Goal: Use online tool/utility: Use online tool/utility

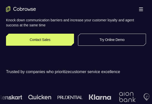
scroll to position [100, 0]
drag, startPoint x: 99, startPoint y: 38, endPoint x: 100, endPoint y: 35, distance: 3.1
click at [99, 38] on link "Try Online Demo" at bounding box center [112, 40] width 68 height 12
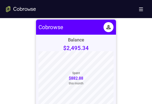
scroll to position [225, 0]
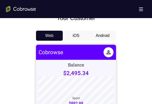
click at [105, 35] on button "Android" at bounding box center [102, 36] width 27 height 10
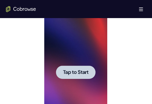
scroll to position [0, 0]
drag, startPoint x: 85, startPoint y: 74, endPoint x: 97, endPoint y: 63, distance: 16.0
click at [85, 73] on span "Tap to Start" at bounding box center [76, 72] width 26 height 5
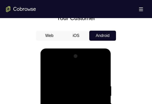
scroll to position [326, 0]
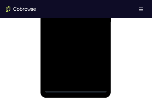
click at [75, 86] on div at bounding box center [75, 22] width 63 height 140
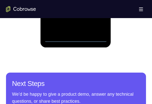
drag, startPoint x: 73, startPoint y: 38, endPoint x: 123, endPoint y: -53, distance: 103.4
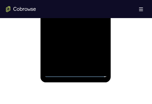
drag, startPoint x: 96, startPoint y: 50, endPoint x: 98, endPoint y: 45, distance: 5.4
click at [96, 49] on div at bounding box center [75, 7] width 63 height 140
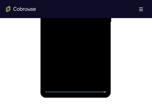
drag, startPoint x: 99, startPoint y: 65, endPoint x: 154, endPoint y: 2, distance: 82.9
click at [99, 65] on div at bounding box center [75, 22] width 63 height 140
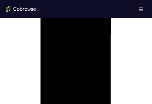
scroll to position [250, 0]
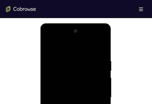
click at [74, 48] on div at bounding box center [75, 97] width 63 height 140
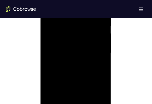
click at [97, 53] on div at bounding box center [75, 53] width 63 height 140
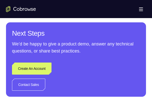
scroll to position [301, 0]
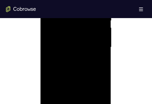
click at [71, 55] on div at bounding box center [75, 47] width 63 height 140
click at [78, 43] on div at bounding box center [75, 47] width 63 height 140
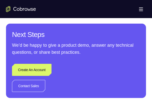
scroll to position [426, 0]
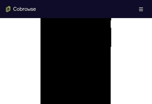
click at [69, 36] on div at bounding box center [75, 47] width 63 height 140
click at [70, 36] on div at bounding box center [75, 47] width 63 height 140
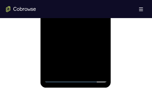
click at [65, 2] on div at bounding box center [75, 12] width 63 height 140
click at [65, 0] on div at bounding box center [75, 12] width 63 height 140
click at [59, 2] on div at bounding box center [75, 12] width 63 height 140
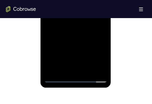
scroll to position [275, 0]
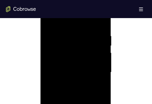
click at [85, 50] on div at bounding box center [75, 72] width 63 height 140
click at [80, 30] on div at bounding box center [75, 72] width 63 height 140
drag, startPoint x: 82, startPoint y: 32, endPoint x: 164, endPoint y: 37, distance: 81.6
click at [124, 38] on div at bounding box center [76, 71] width 140 height 154
click at [67, 45] on div at bounding box center [75, 72] width 63 height 140
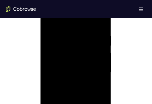
click at [67, 45] on div at bounding box center [75, 72] width 63 height 140
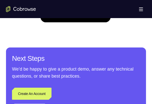
scroll to position [326, 0]
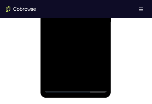
click at [76, 39] on div at bounding box center [75, 22] width 63 height 140
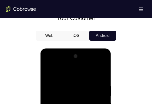
scroll to position [301, 0]
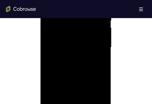
click at [56, 44] on div at bounding box center [75, 47] width 63 height 140
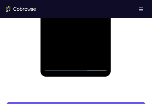
scroll to position [375, 0]
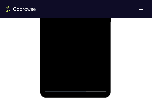
click at [81, 60] on div at bounding box center [75, 22] width 63 height 140
click at [82, 48] on div at bounding box center [75, 22] width 63 height 140
click at [94, 47] on div at bounding box center [75, 22] width 63 height 140
click at [90, 57] on div at bounding box center [75, 22] width 63 height 140
click at [92, 81] on div at bounding box center [75, 22] width 63 height 140
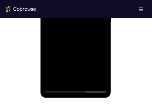
click at [59, 50] on div at bounding box center [75, 22] width 63 height 140
click at [71, 49] on div at bounding box center [75, 22] width 63 height 140
click at [80, 50] on div at bounding box center [75, 22] width 63 height 140
drag, startPoint x: 90, startPoint y: 82, endPoint x: 92, endPoint y: 80, distance: 2.7
click at [91, 81] on div at bounding box center [75, 22] width 63 height 140
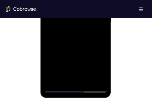
click at [54, 50] on div at bounding box center [75, 22] width 63 height 140
click at [74, 49] on div at bounding box center [75, 22] width 63 height 140
click at [77, 47] on div at bounding box center [75, 22] width 63 height 140
click at [90, 83] on div at bounding box center [75, 22] width 63 height 140
click at [81, 60] on div at bounding box center [75, 22] width 63 height 140
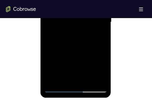
click at [80, 69] on div at bounding box center [75, 22] width 63 height 140
click at [78, 49] on div at bounding box center [75, 22] width 63 height 140
click at [94, 82] on div at bounding box center [75, 22] width 63 height 140
click at [79, 72] on div at bounding box center [75, 22] width 63 height 140
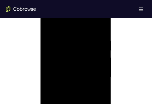
scroll to position [351, 0]
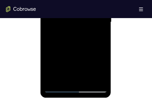
scroll to position [250, 0]
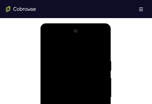
click at [79, 103] on div at bounding box center [75, 97] width 63 height 140
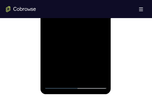
scroll to position [326, 0]
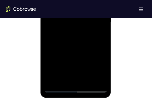
click at [75, 73] on div at bounding box center [75, 22] width 63 height 140
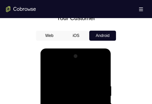
drag, startPoint x: 76, startPoint y: 99, endPoint x: 83, endPoint y: 96, distance: 8.1
drag, startPoint x: 99, startPoint y: 63, endPoint x: 143, endPoint y: 96, distance: 54.9
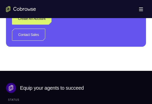
scroll to position [300, 0]
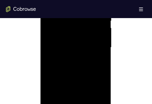
click at [52, 0] on div at bounding box center [75, 47] width 63 height 140
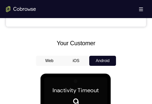
scroll to position [75, 0]
